Goal: Transaction & Acquisition: Book appointment/travel/reservation

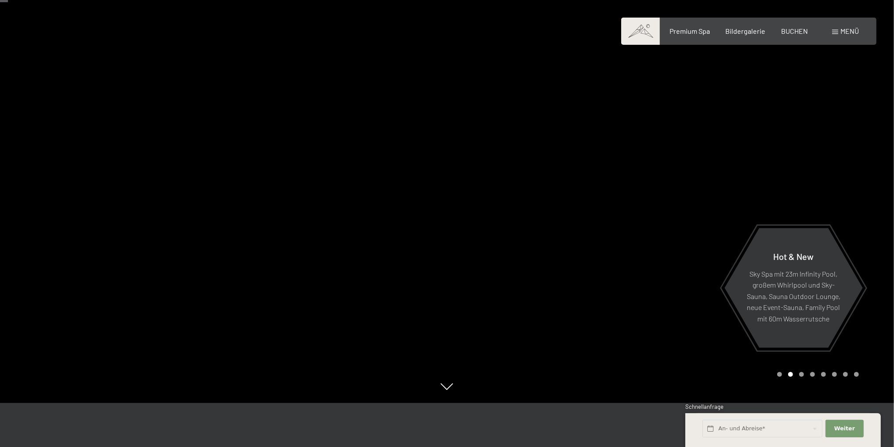
click at [442, 390] on icon at bounding box center [447, 386] width 12 height 7
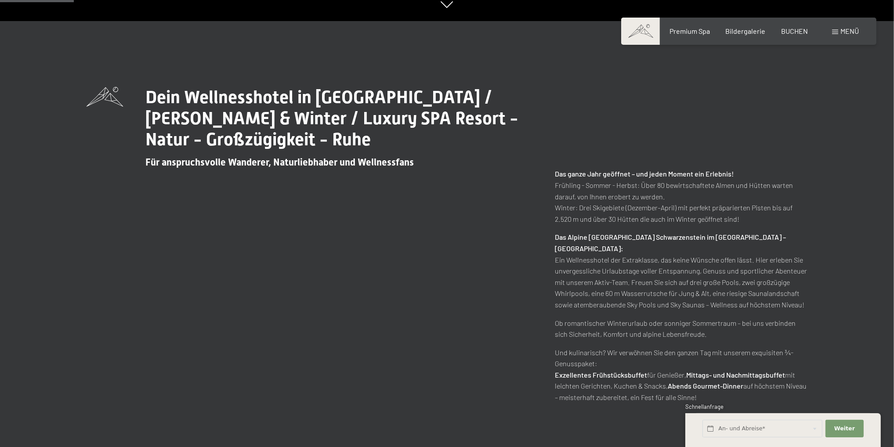
scroll to position [427, 0]
click at [743, 36] on div "Buchen Anfragen Premium Spa Bildergalerie BUCHEN Menü DE IT EN Gutschein Bilder…" at bounding box center [749, 31] width 220 height 10
click at [745, 32] on span "Bildergalerie" at bounding box center [745, 29] width 40 height 8
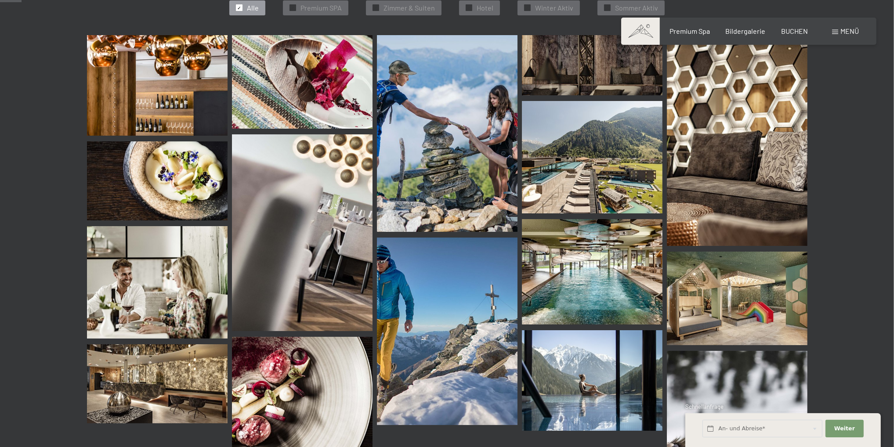
scroll to position [307, 0]
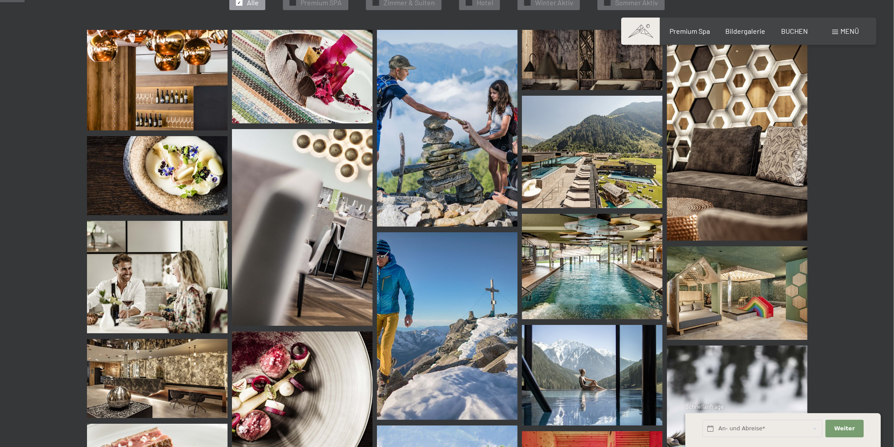
click at [566, 169] on img at bounding box center [592, 152] width 141 height 112
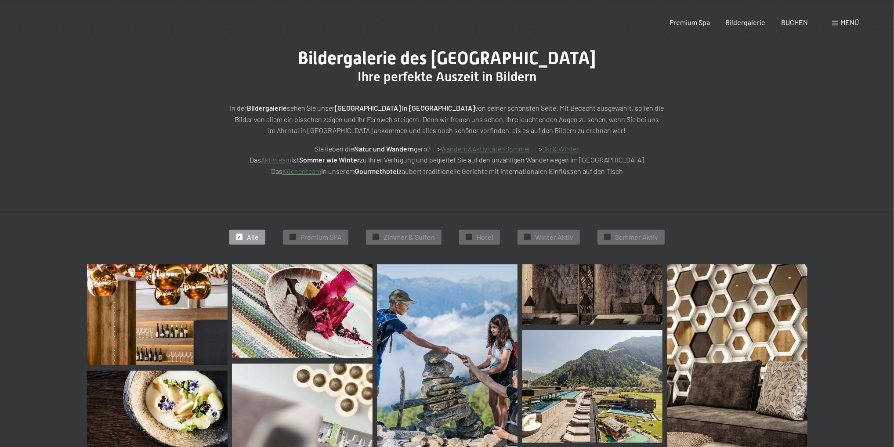
scroll to position [0, 0]
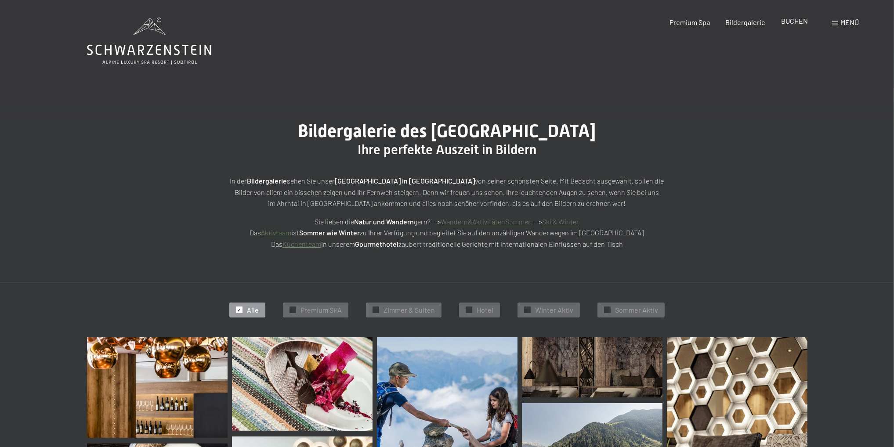
click at [801, 22] on span "BUCHEN" at bounding box center [794, 21] width 27 height 8
